Goal: Navigation & Orientation: Find specific page/section

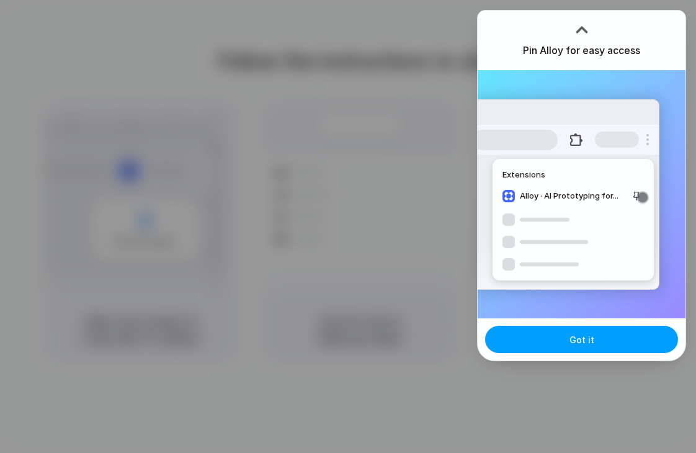
click at [564, 344] on button "Got it" at bounding box center [581, 339] width 193 height 27
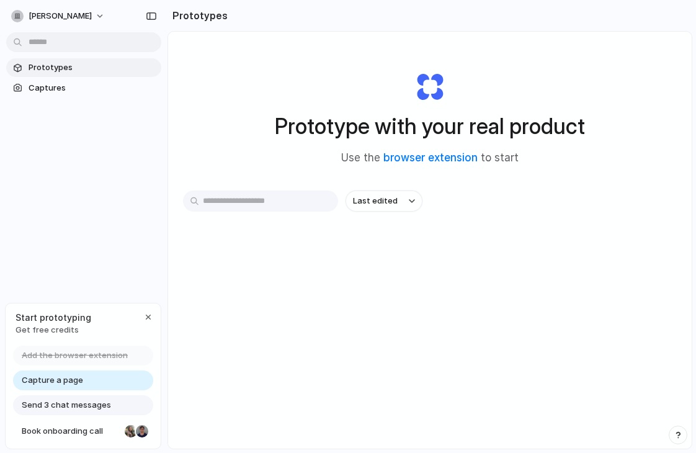
click at [244, 206] on input "text" at bounding box center [260, 200] width 155 height 21
click at [53, 92] on span "Captures" at bounding box center [93, 88] width 128 height 12
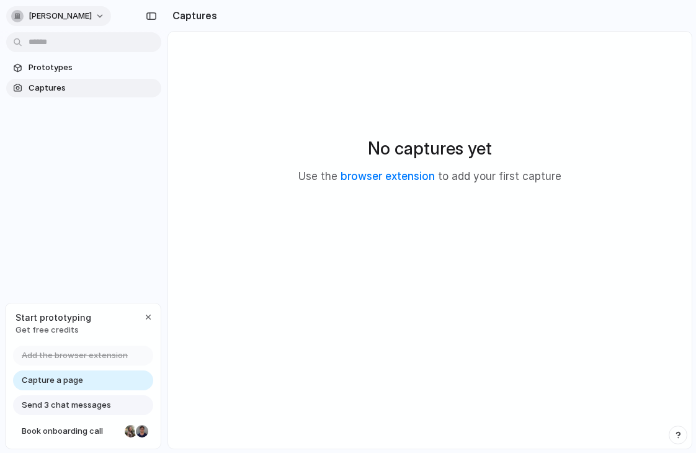
click at [66, 19] on span "paco-ramos" at bounding box center [60, 16] width 63 height 12
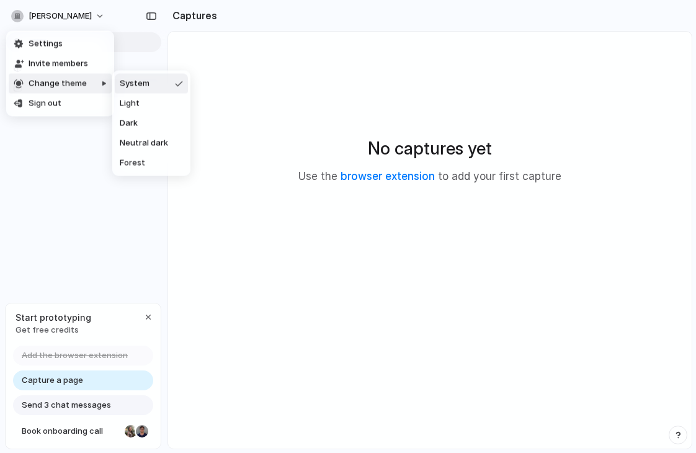
click at [290, 337] on div "Settings Invite members Change theme Sign out" at bounding box center [348, 226] width 696 height 453
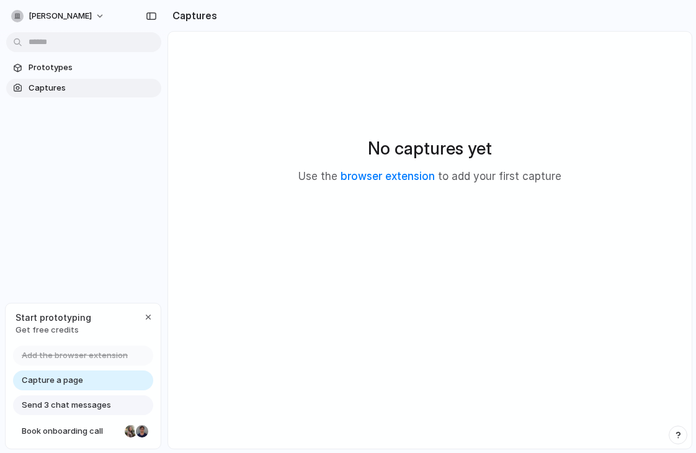
click at [323, 364] on main "No captures yet Use the browser extension to add your first capture" at bounding box center [429, 240] width 525 height 418
